Goal: Register for event/course

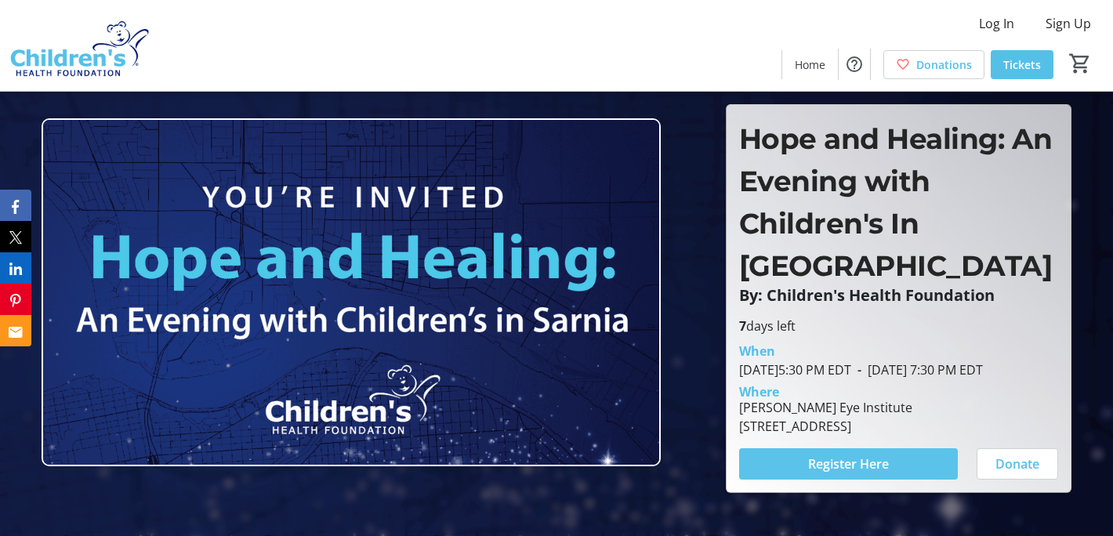
click at [840, 455] on span "Register Here" at bounding box center [848, 464] width 81 height 19
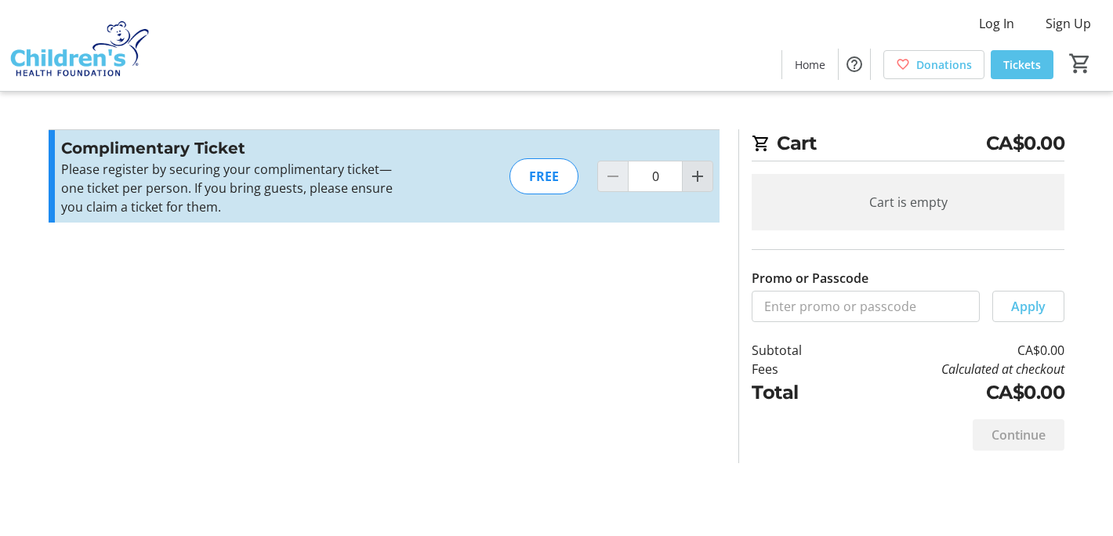
click at [696, 180] on mat-icon "Increment by one" at bounding box center [697, 176] width 19 height 19
type input "2"
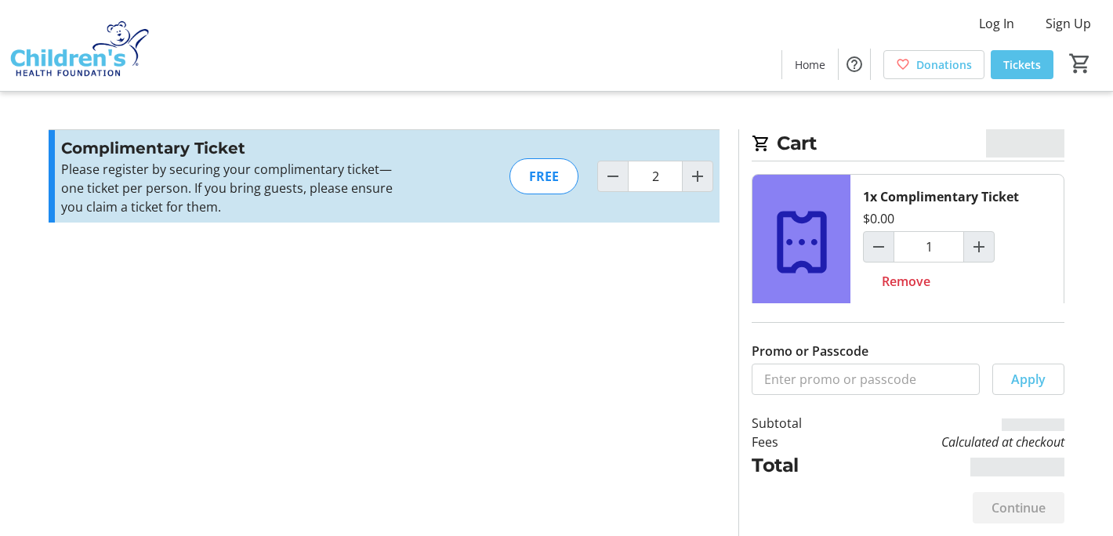
type input "2"
